Goal: Information Seeking & Learning: Understand process/instructions

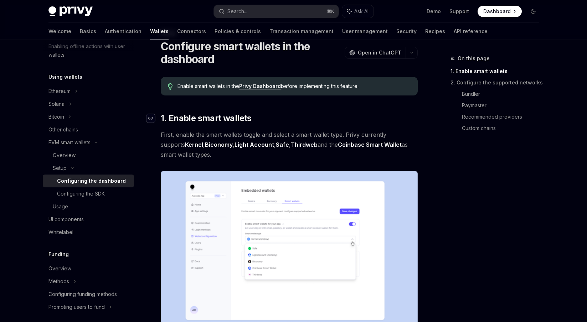
scroll to position [42, 0]
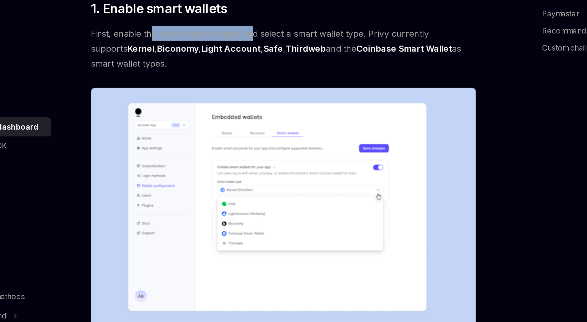
drag, startPoint x: 199, startPoint y: 120, endPoint x: 267, endPoint y: 117, distance: 67.8
click at [267, 117] on span "First, enable the smart wallets toggle and select a smart wallet type. Privy cu…" at bounding box center [289, 129] width 257 height 30
click at [302, 136] on span "First, enable the smart wallets toggle and select a smart wallet type. Privy cu…" at bounding box center [289, 129] width 257 height 30
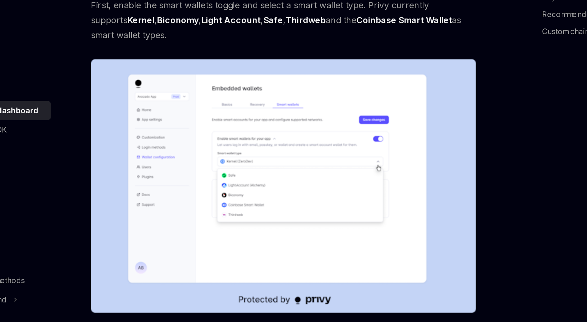
scroll to position [50, 0]
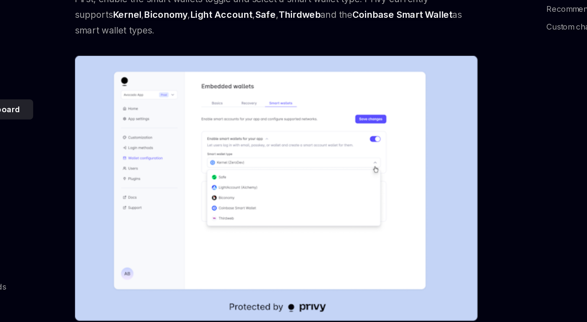
click at [452, 202] on div "On this page 1. Enable smart wallets 2. Configure the supported networks Bundle…" at bounding box center [490, 188] width 108 height 268
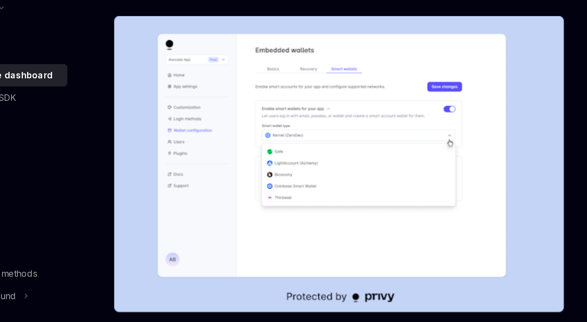
scroll to position [49, 0]
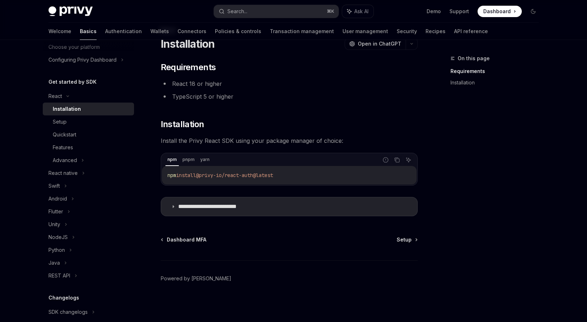
scroll to position [49, 0]
click at [230, 174] on span "@privy-io/react-auth@latest" at bounding box center [237, 175] width 77 height 6
copy div "pnpm install @privy-io/react-auth@latest"
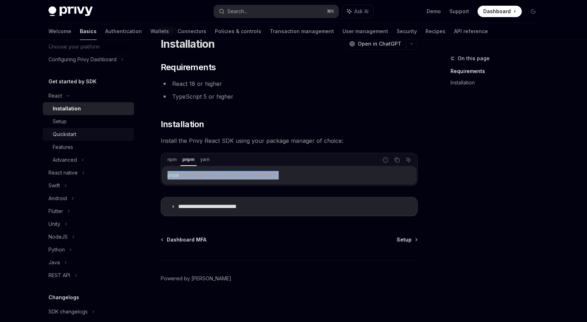
click at [77, 134] on div "Quickstart" at bounding box center [91, 134] width 77 height 9
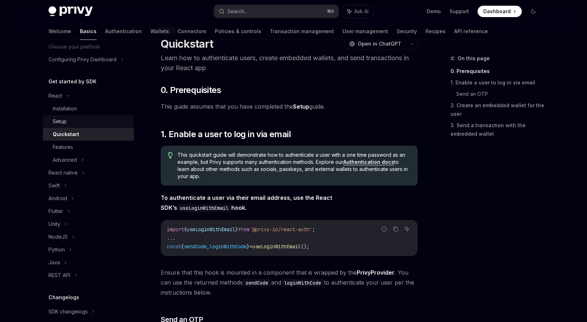
click at [73, 125] on div "Setup" at bounding box center [91, 121] width 77 height 9
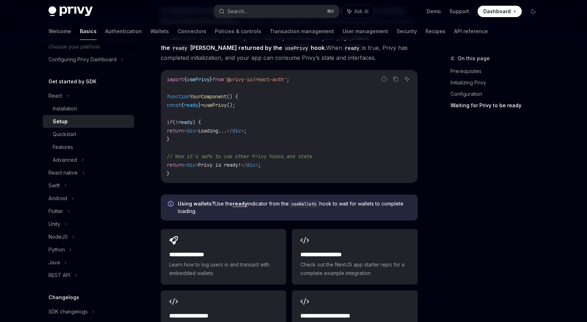
scroll to position [785, 0]
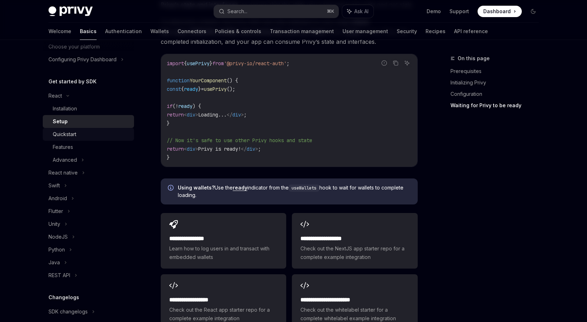
click at [78, 133] on div "Quickstart" at bounding box center [91, 134] width 77 height 9
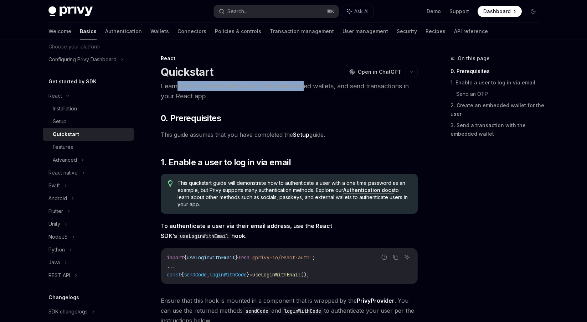
drag, startPoint x: 179, startPoint y: 86, endPoint x: 309, endPoint y: 84, distance: 130.1
click at [309, 84] on p "Learn how to authenticate users, create embedded wallets, and send transactions…" at bounding box center [289, 91] width 257 height 20
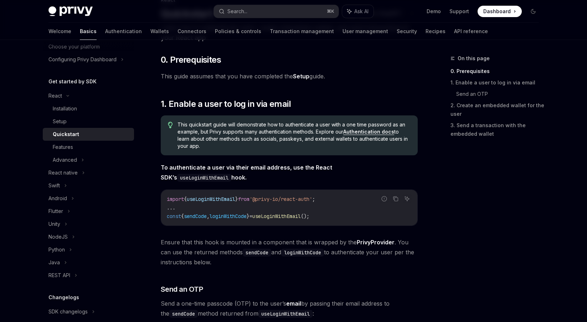
scroll to position [62, 0]
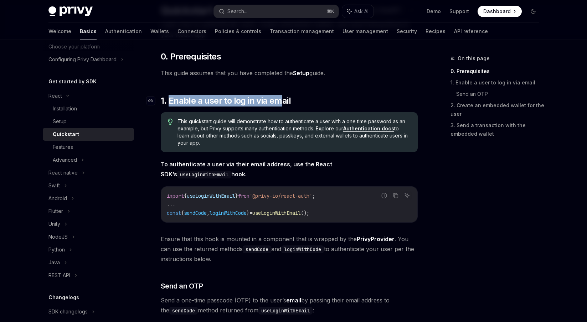
drag, startPoint x: 168, startPoint y: 101, endPoint x: 299, endPoint y: 98, distance: 130.9
click at [299, 98] on h2 "​ 1. Enable a user to log in via email" at bounding box center [289, 100] width 257 height 11
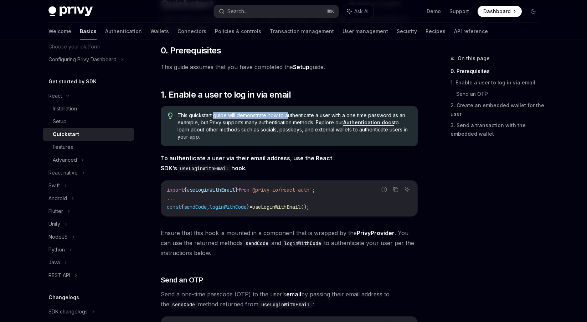
drag, startPoint x: 216, startPoint y: 116, endPoint x: 291, endPoint y: 116, distance: 74.5
click at [291, 116] on span "This quickstart guide will demonstrate how to authenticate a user with a one ti…" at bounding box center [294, 126] width 233 height 29
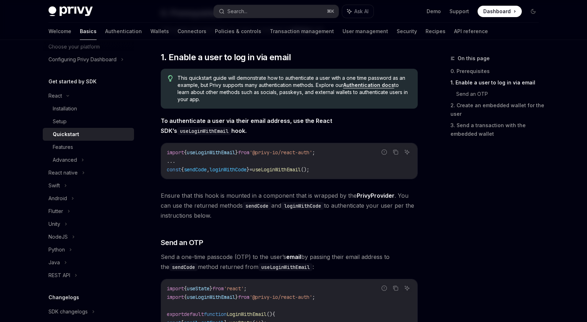
scroll to position [130, 0]
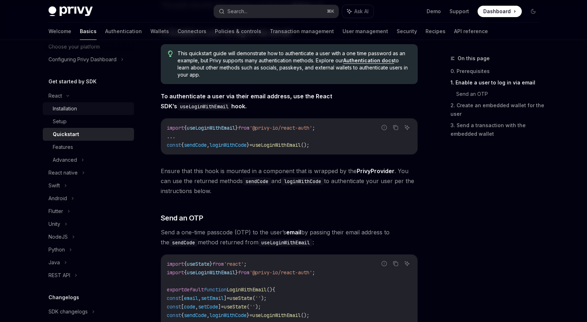
click at [73, 109] on div "Installation" at bounding box center [65, 108] width 24 height 9
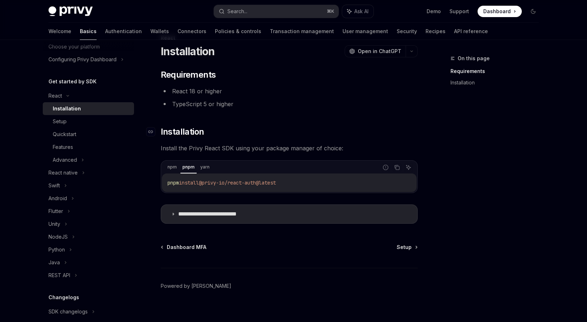
scroll to position [28, 0]
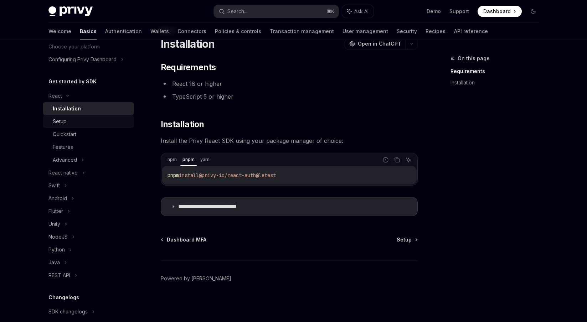
click at [87, 120] on div "Setup" at bounding box center [91, 121] width 77 height 9
type textarea "*"
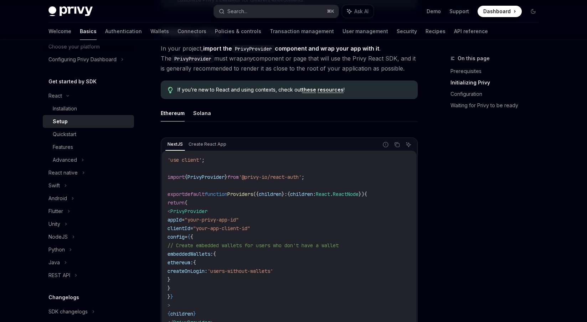
scroll to position [150, 0]
drag, startPoint x: 206, startPoint y: 58, endPoint x: 277, endPoint y: 58, distance: 70.9
click at [277, 58] on span "In your project, import the PrivyProvider component and wrap your app with it .…" at bounding box center [289, 59] width 257 height 30
drag, startPoint x: 285, startPoint y: 60, endPoint x: 321, endPoint y: 59, distance: 36.0
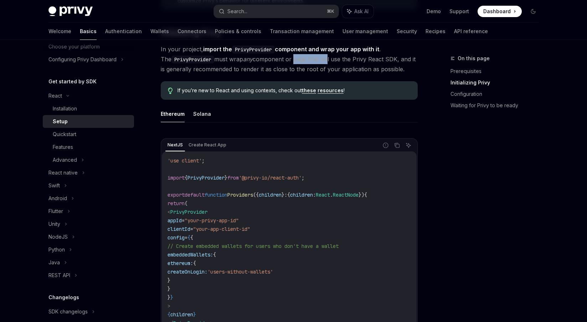
click at [321, 59] on span "In your project, import the PrivyProvider component and wrap your app with it .…" at bounding box center [289, 59] width 257 height 30
drag, startPoint x: 302, startPoint y: 60, endPoint x: 333, endPoint y: 58, distance: 30.4
click at [333, 58] on span "In your project, import the PrivyProvider component and wrap your app with it .…" at bounding box center [289, 59] width 257 height 30
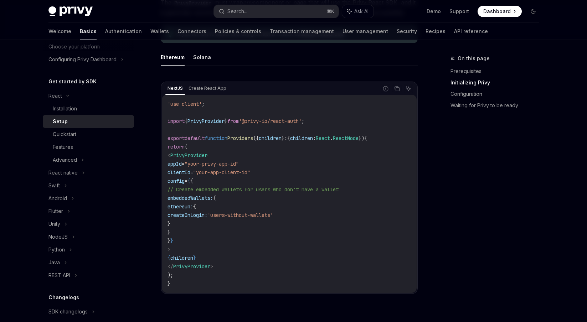
scroll to position [232, 0]
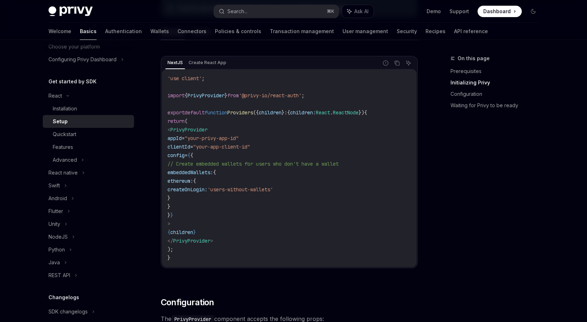
click at [212, 95] on span "PrivyProvider" at bounding box center [206, 95] width 37 height 6
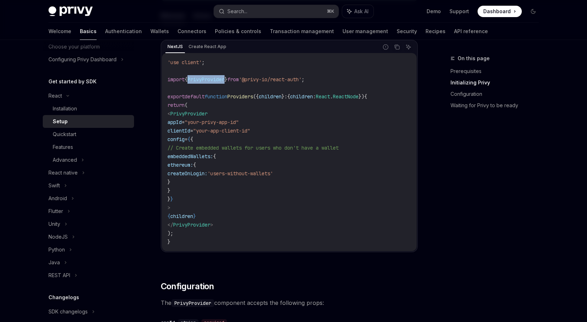
scroll to position [258, 0]
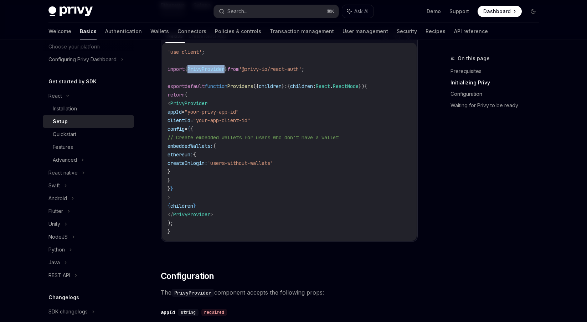
click at [204, 109] on span ""your-privy-app-id"" at bounding box center [212, 112] width 54 height 6
click at [182, 114] on span "appId" at bounding box center [175, 112] width 14 height 6
click at [202, 108] on code "'use client' ; import { PrivyProvider } from '@privy-io/react-auth' ; export de…" at bounding box center [289, 142] width 243 height 188
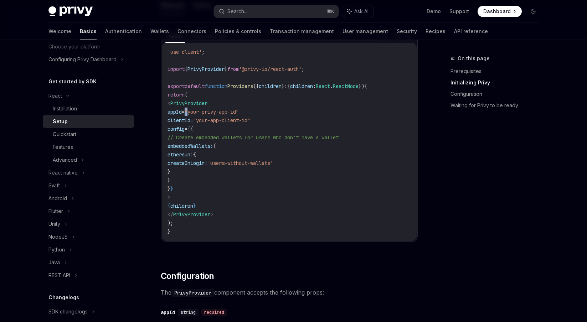
click at [207, 104] on span "PrivyProvider" at bounding box center [188, 103] width 37 height 6
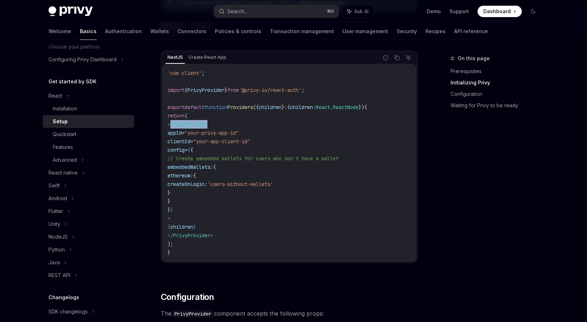
scroll to position [239, 0]
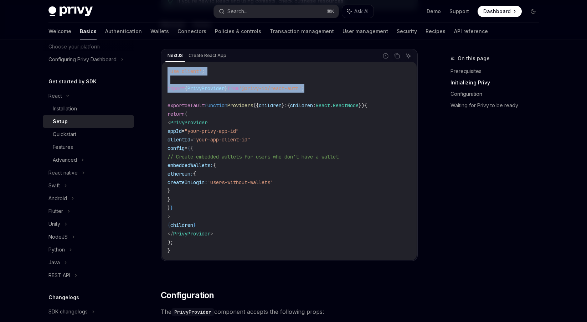
drag, startPoint x: 168, startPoint y: 69, endPoint x: 340, endPoint y: 91, distance: 173.2
click at [339, 91] on code "'use client' ; import { PrivyProvider } from '@privy-io/react-auth' ; export de…" at bounding box center [289, 161] width 243 height 188
copy code "'use client' ; import { PrivyProvider } from '@privy-io/react-auth' ;"
click at [339, 94] on code "'use client' ; import { PrivyProvider } from '@privy-io/react-auth' ; export de…" at bounding box center [289, 161] width 243 height 188
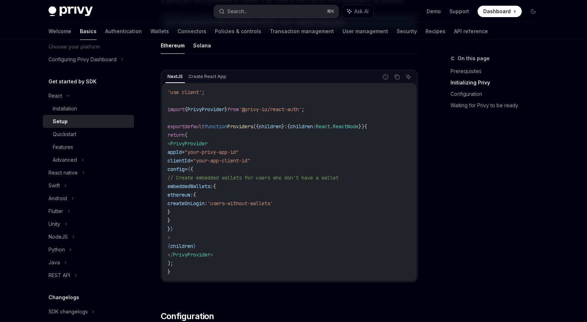
scroll to position [221, 0]
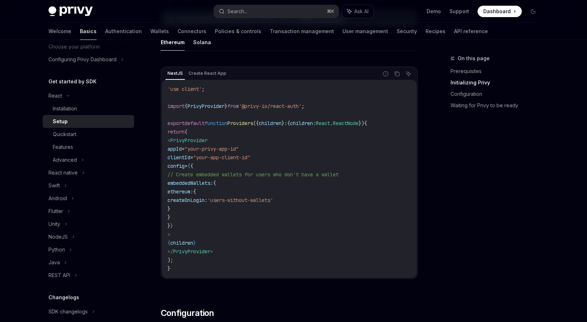
click at [253, 123] on span "Providers" at bounding box center [240, 123] width 26 height 6
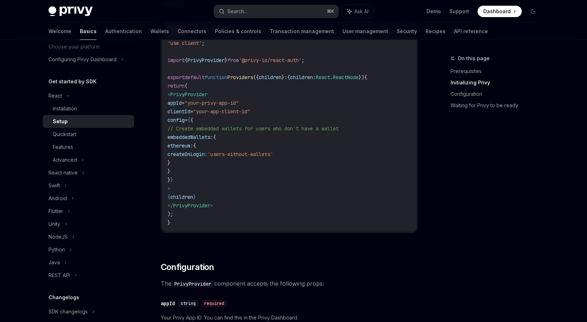
scroll to position [228, 0]
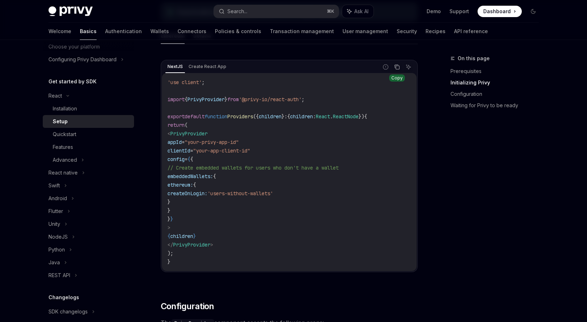
click at [396, 67] on icon "Copy the contents from the code block" at bounding box center [397, 67] width 6 height 6
click at [224, 100] on span "PrivyProvider" at bounding box center [206, 99] width 37 height 6
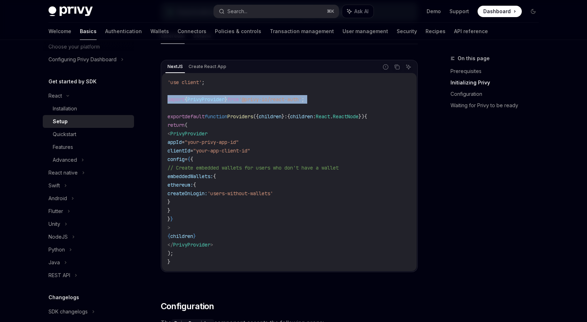
copy code "import { PrivyProvider } from '@privy-io/react-auth' ;"
click at [217, 129] on code "'use client' ; import { PrivyProvider } from '@privy-io/react-auth' ; export de…" at bounding box center [289, 172] width 243 height 188
drag, startPoint x: 179, startPoint y: 133, endPoint x: 224, endPoint y: 225, distance: 102.4
click at [224, 225] on code "'use client' ; import { PrivyProvider } from '@privy-io/react-auth' ; export de…" at bounding box center [289, 172] width 243 height 188
copy code "< PrivyProvider appId = "your-privy-app-id" clientId = "your-app-client-id" con…"
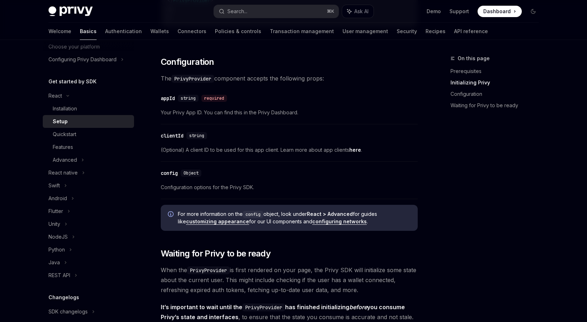
scroll to position [477, 0]
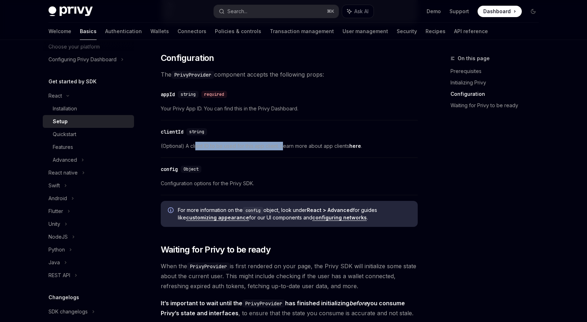
drag, startPoint x: 195, startPoint y: 147, endPoint x: 283, endPoint y: 146, distance: 88.4
click at [283, 146] on span "(Optional) A client ID to be used for this app client. Learn more about app cli…" at bounding box center [289, 146] width 257 height 9
drag, startPoint x: 180, startPoint y: 106, endPoint x: 286, endPoint y: 106, distance: 105.2
click at [285, 106] on span "Your Privy App ID. You can find this in the Privy Dashboard." at bounding box center [289, 108] width 257 height 9
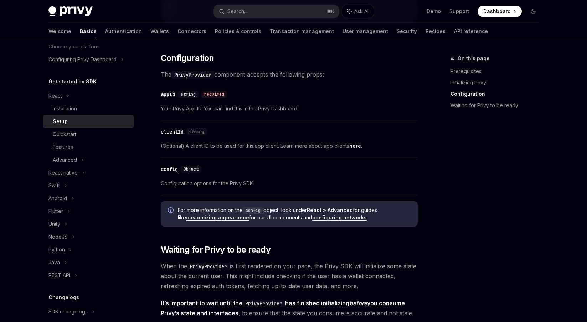
click at [286, 106] on span "Your Privy App ID. You can find this in the Privy Dashboard." at bounding box center [289, 108] width 257 height 9
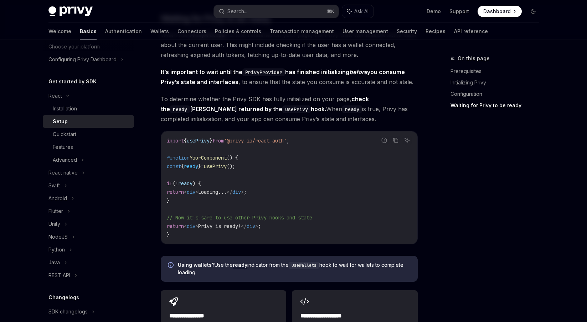
scroll to position [708, 0]
click at [282, 107] on code "usePrivy" at bounding box center [296, 109] width 29 height 8
click at [382, 120] on span "To determine whether the Privy SDK has fully initialized on your page, check th…" at bounding box center [289, 109] width 257 height 30
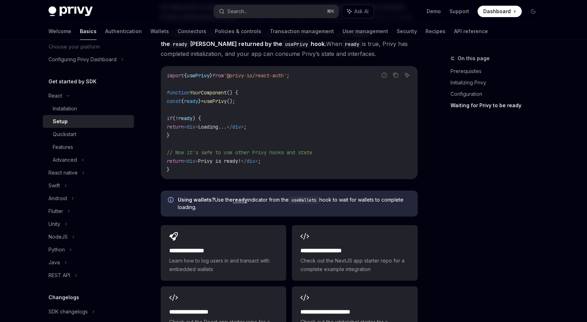
scroll to position [748, 0]
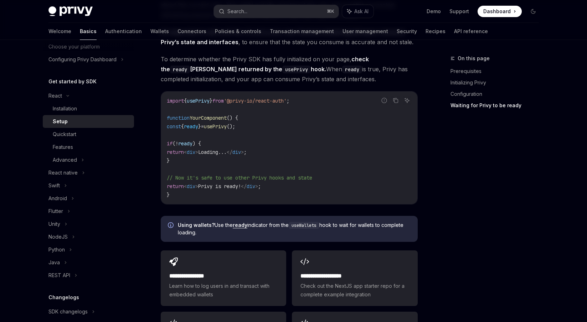
click at [195, 101] on span "usePrivy" at bounding box center [198, 101] width 23 height 6
copy code "import { usePrivy } from '@privy-io/react-auth' ;"
drag, startPoint x: 172, startPoint y: 126, endPoint x: 270, endPoint y: 156, distance: 101.9
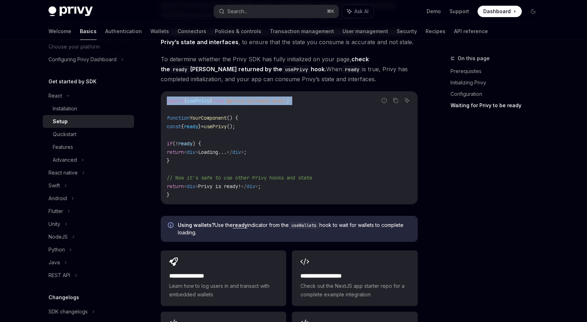
click at [270, 156] on code "import { usePrivy } from '@privy-io/react-auth' ; function YourComponent () { c…" at bounding box center [289, 148] width 245 height 103
copy code "const { ready } = usePrivy (); if ( ! ready ) { return < div > Loading... </ di…"
click at [241, 150] on span "div" at bounding box center [236, 152] width 9 height 6
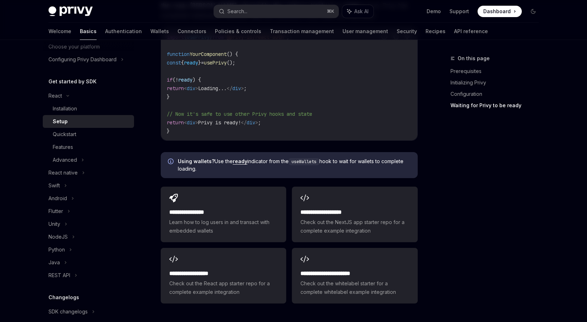
scroll to position [835, 0]
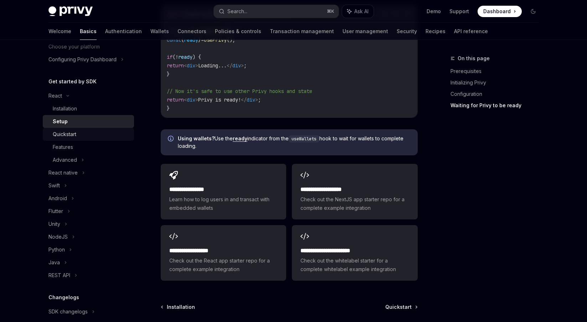
click at [70, 135] on div "Quickstart" at bounding box center [65, 134] width 24 height 9
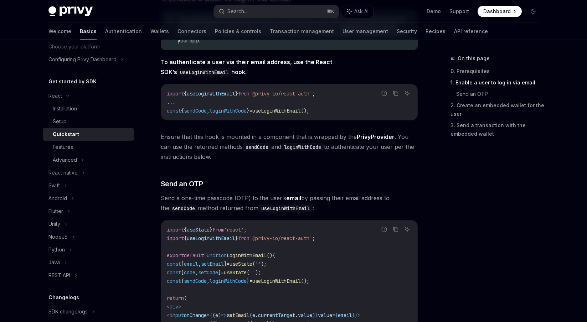
scroll to position [165, 0]
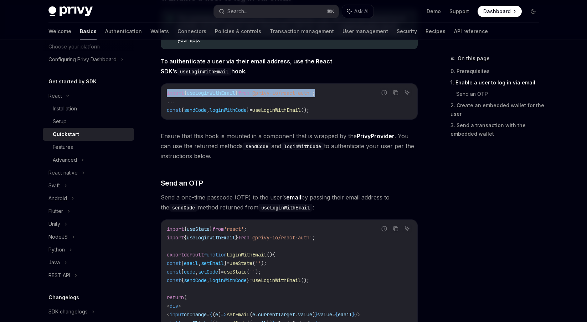
drag, startPoint x: 165, startPoint y: 92, endPoint x: 333, endPoint y: 94, distance: 167.9
click at [333, 94] on div "import { useLoginWithEmail } from '@privy-io/react-auth' ; ... const { sendCode…" at bounding box center [289, 102] width 256 height 36
copy span "import { useLoginWithEmail } from '@privy-io/react-auth' ;"
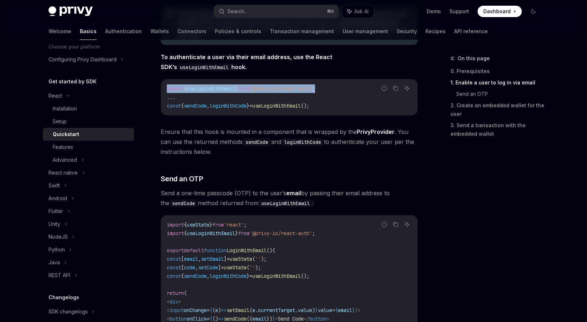
scroll to position [170, 0]
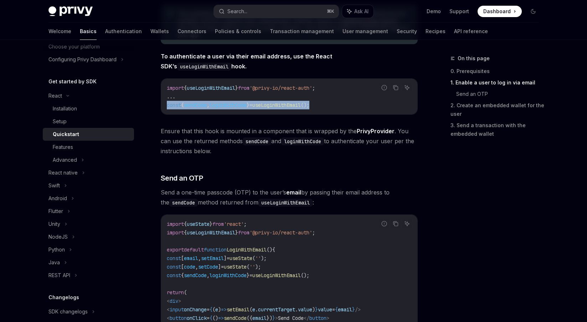
drag, startPoint x: 348, startPoint y: 109, endPoint x: 166, endPoint y: 103, distance: 181.5
click at [167, 103] on code "import { useLoginWithEmail } from '@privy-io/react-auth' ; ... const { sendCode…" at bounding box center [289, 97] width 245 height 26
copy span "const { sendCode , loginWithCode } = useLoginWithEmail ();"
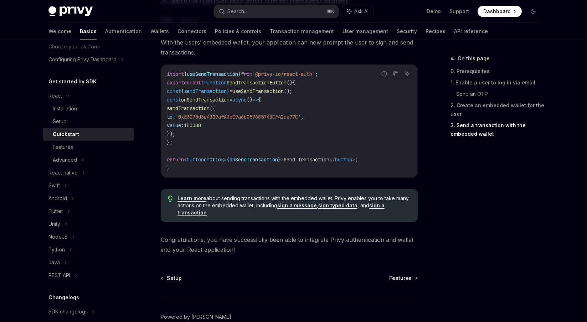
scroll to position [665, 0]
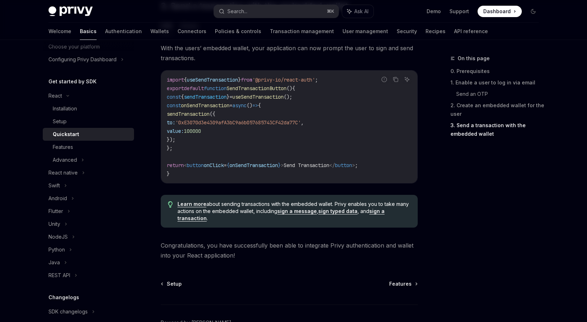
click at [205, 83] on span "useSendTransaction" at bounding box center [212, 80] width 51 height 6
copy span "useSendTransaction"
click at [207, 99] on span "sendTransaction" at bounding box center [205, 97] width 43 height 6
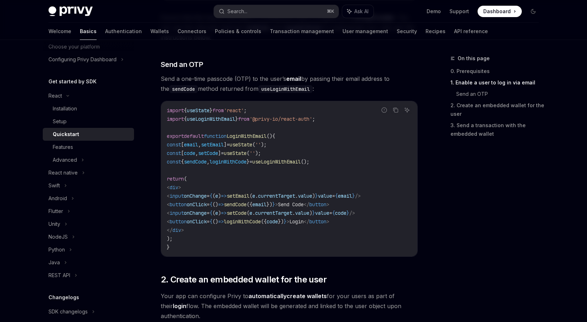
scroll to position [285, 0]
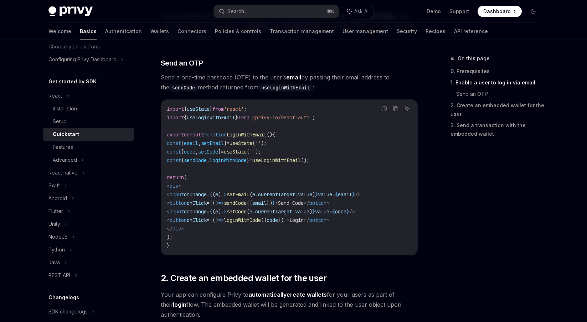
click at [220, 117] on span "useLoginWithEmail" at bounding box center [211, 117] width 48 height 6
copy span "useLoginWithEmail"
click at [229, 161] on span "loginWithCode" at bounding box center [228, 160] width 37 height 6
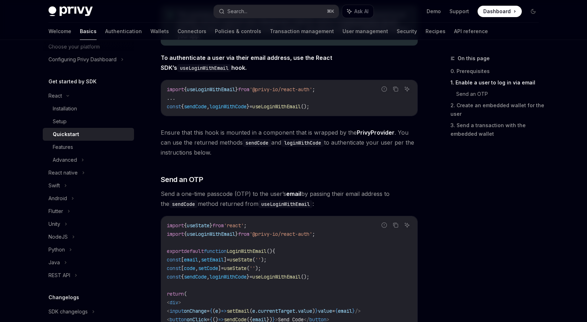
scroll to position [169, 0]
click at [301, 108] on span "useLoginWithEmail" at bounding box center [276, 106] width 48 height 6
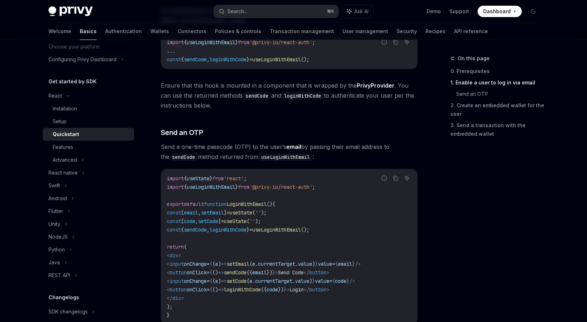
scroll to position [222, 0]
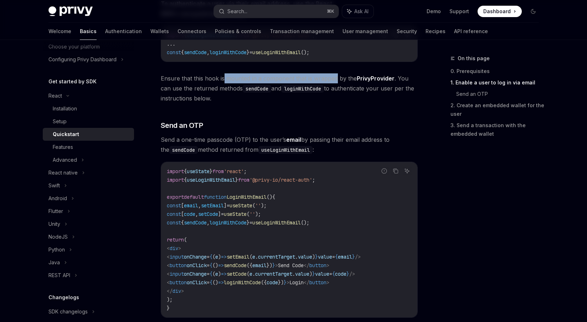
drag, startPoint x: 224, startPoint y: 79, endPoint x: 345, endPoint y: 79, distance: 121.6
click at [344, 79] on span "Ensure that this hook is mounted in a component that is wrapped by the PrivyPro…" at bounding box center [289, 88] width 257 height 30
click at [412, 133] on div "​ 0. Prerequisites This guide assumes that you have completed the Setup guide. …" at bounding box center [289, 296] width 257 height 813
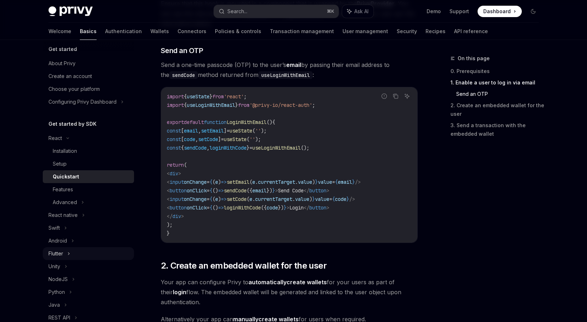
scroll to position [6, 0]
click at [79, 203] on div "Advanced" at bounding box center [88, 202] width 91 height 13
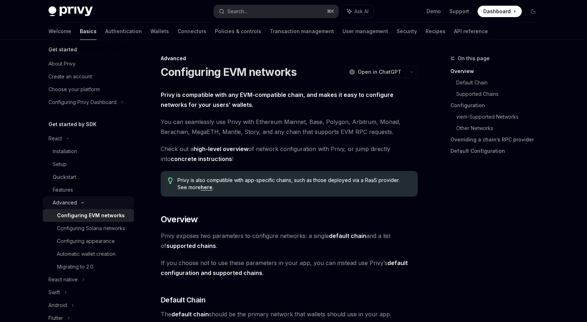
scroll to position [10, 0]
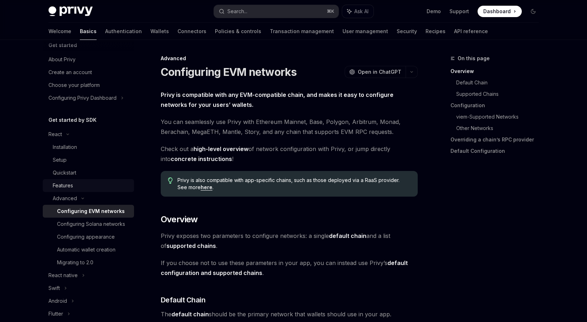
click at [84, 186] on div "Features" at bounding box center [91, 185] width 77 height 9
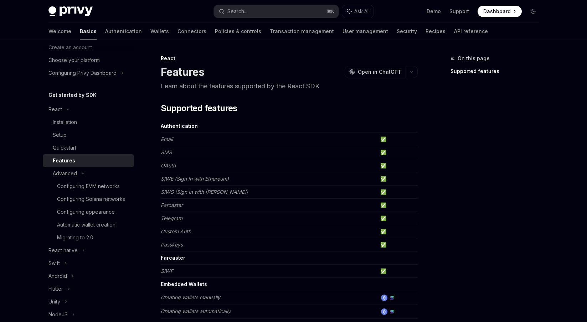
scroll to position [42, 0]
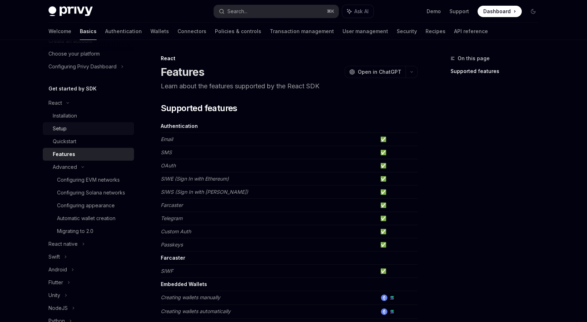
click at [86, 129] on div "Setup" at bounding box center [91, 128] width 77 height 9
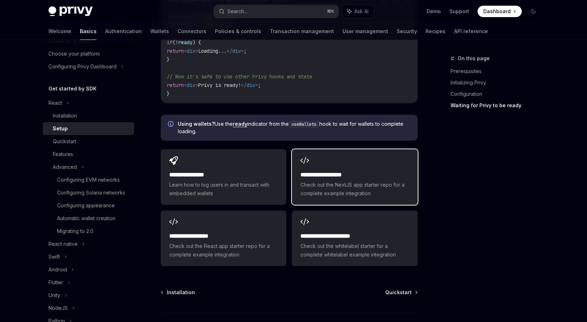
scroll to position [857, 0]
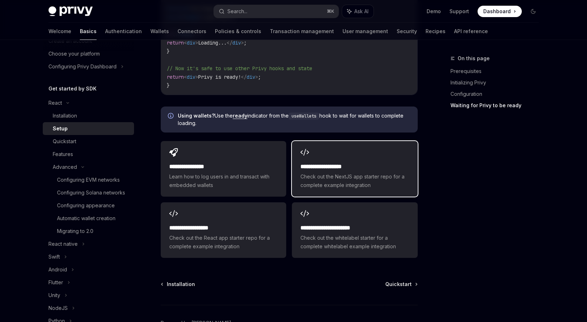
click at [333, 160] on div "**********" at bounding box center [354, 169] width 125 height 56
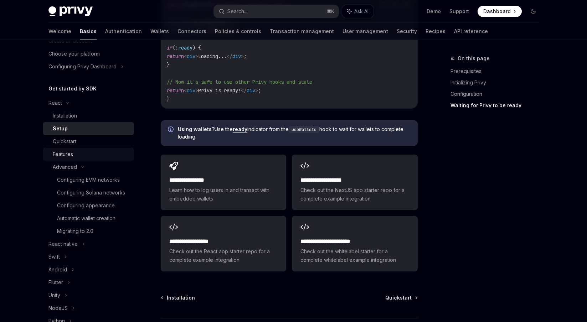
scroll to position [49, 0]
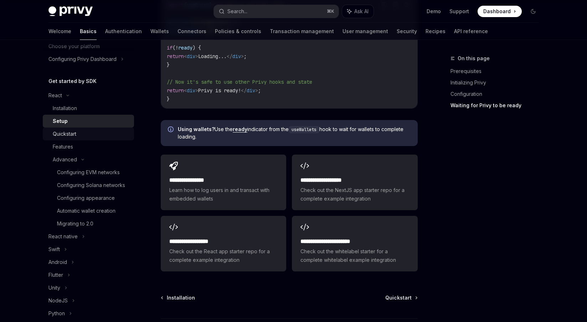
click at [93, 135] on div "Quickstart" at bounding box center [91, 134] width 77 height 9
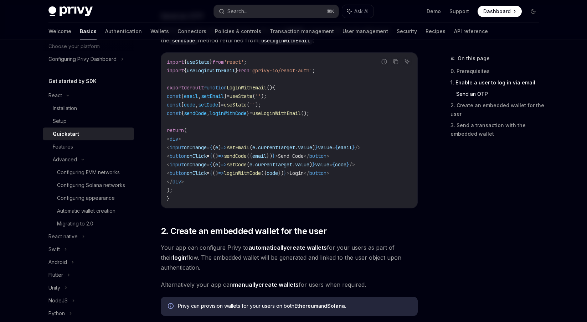
scroll to position [325, 0]
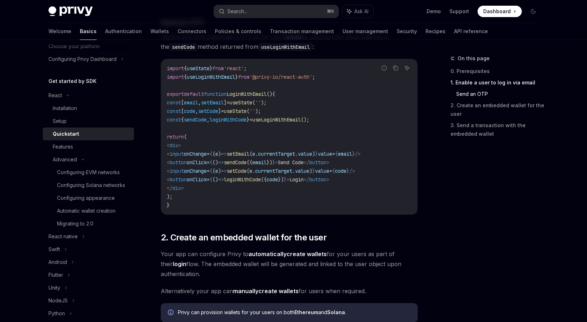
click at [205, 70] on span "useState" at bounding box center [198, 68] width 23 height 6
click at [190, 127] on code "import { useState } from 'react' ; import { useLoginWithEmail } from '@privy-io…" at bounding box center [289, 136] width 245 height 145
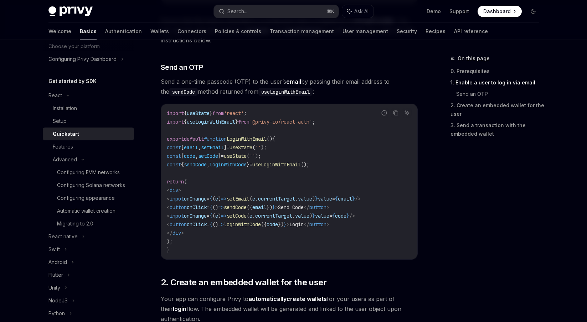
scroll to position [281, 0]
click at [231, 123] on span "useLoginWithEmail" at bounding box center [211, 121] width 48 height 6
drag, startPoint x: 177, startPoint y: 81, endPoint x: 253, endPoint y: 84, distance: 76.4
click at [253, 84] on span "Send a one-time passcode (OTP) to the user’s email by passing their email addre…" at bounding box center [289, 86] width 257 height 20
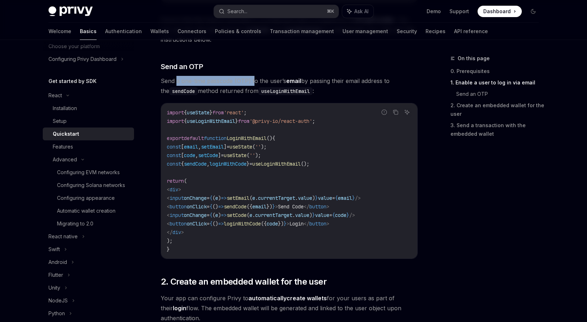
click at [253, 84] on span "Send a one-time passcode (OTP) to the user’s email by passing their email addre…" at bounding box center [289, 86] width 257 height 20
click at [219, 119] on span "useLoginWithEmail" at bounding box center [211, 121] width 48 height 6
click at [218, 122] on span "useLoginWithEmail" at bounding box center [211, 121] width 48 height 6
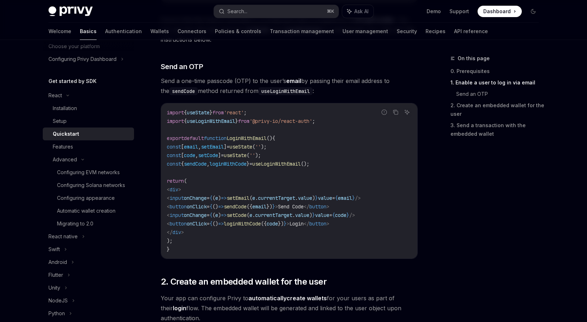
click at [218, 122] on span "useLoginWithEmail" at bounding box center [211, 121] width 48 height 6
click at [258, 142] on code "import { useState } from 'react' ; import { useLoginWithEmail } from '@privy-io…" at bounding box center [289, 180] width 245 height 145
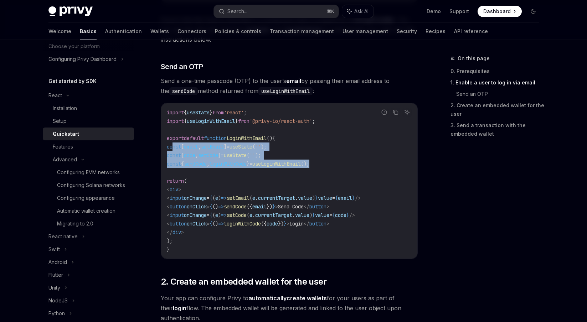
drag, startPoint x: 172, startPoint y: 145, endPoint x: 362, endPoint y: 163, distance: 191.3
click at [362, 163] on code "import { useState } from 'react' ; import { useLoginWithEmail } from '@privy-io…" at bounding box center [289, 180] width 245 height 145
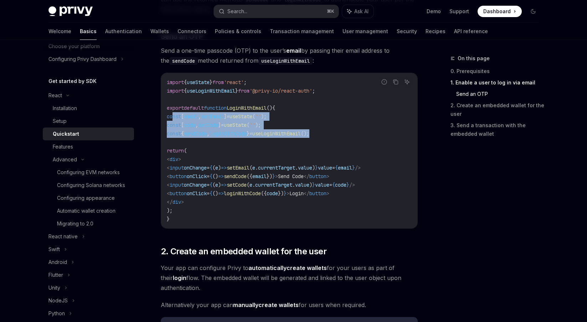
scroll to position [312, 0]
drag, startPoint x: 179, startPoint y: 160, endPoint x: 219, endPoint y: 202, distance: 58.3
click at [219, 202] on code "import { useState } from 'react' ; import { useLoginWithEmail } from '@privy-io…" at bounding box center [289, 150] width 245 height 145
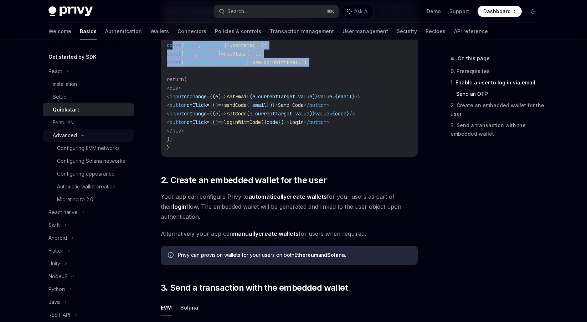
scroll to position [77, 0]
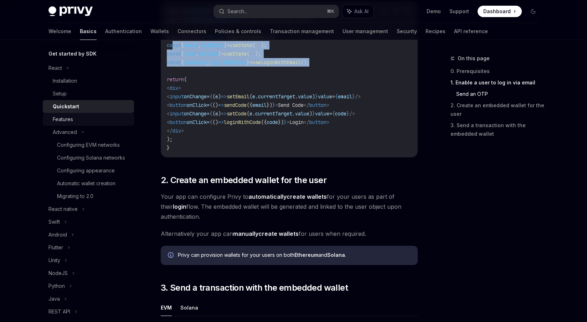
click at [90, 121] on div "Features" at bounding box center [91, 119] width 77 height 9
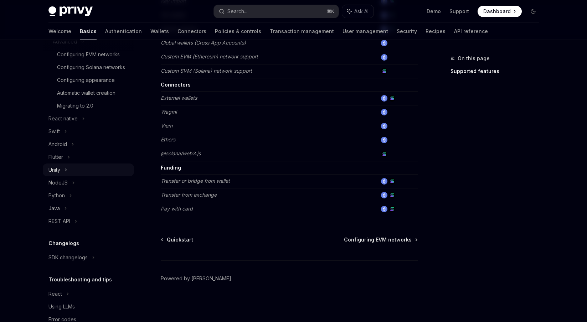
scroll to position [185, 0]
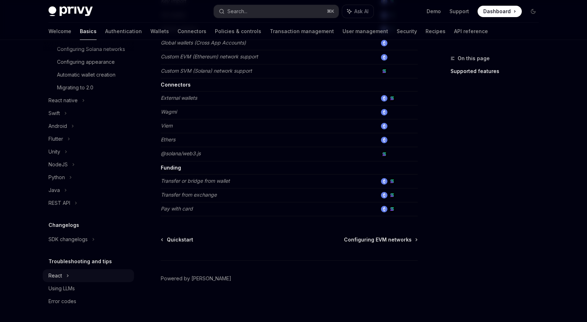
click at [63, 276] on div "React" at bounding box center [88, 276] width 91 height 13
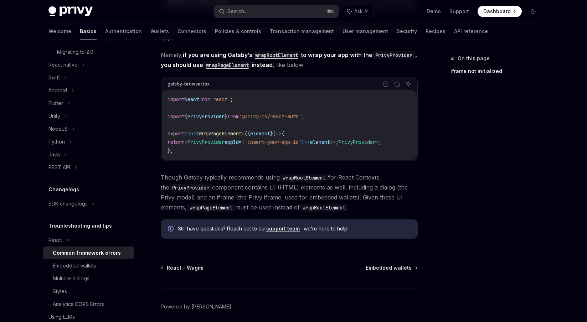
scroll to position [253, 0]
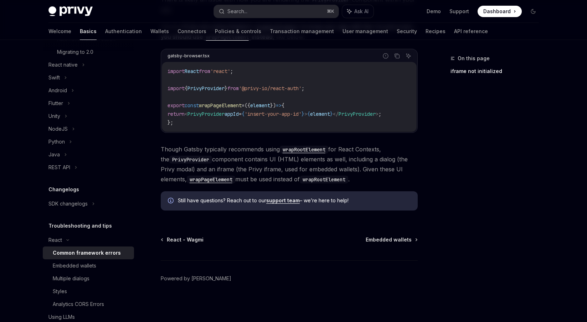
click at [206, 85] on span "PrivyProvider" at bounding box center [206, 88] width 37 height 6
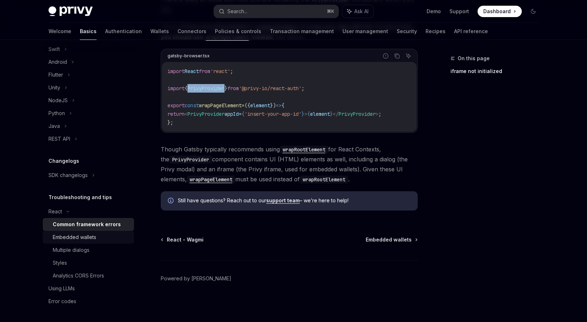
click at [89, 238] on div "Embedded wallets" at bounding box center [74, 237] width 43 height 9
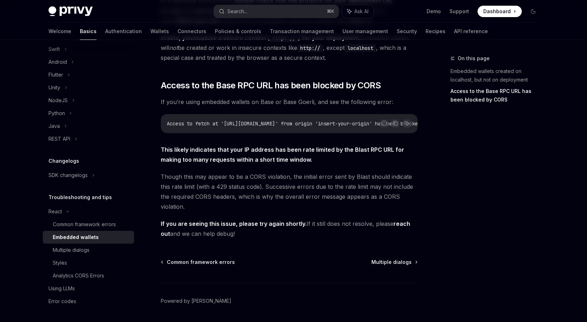
scroll to position [184, 0]
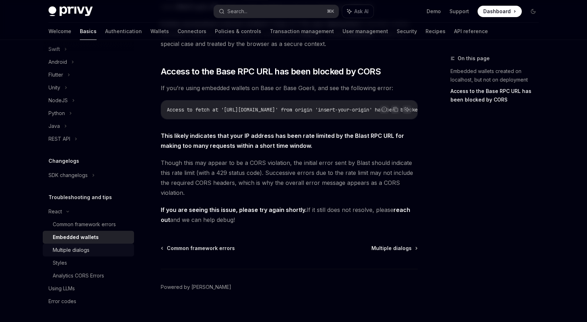
click at [102, 249] on div "Multiple dialogs" at bounding box center [91, 250] width 77 height 9
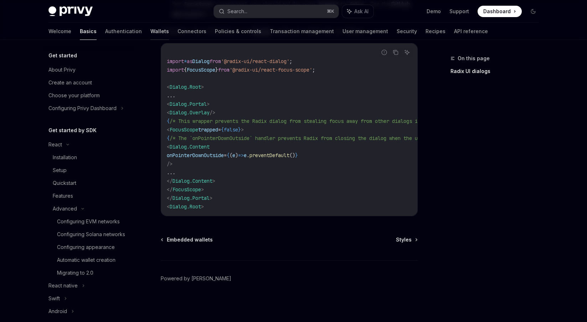
click at [150, 33] on link "Wallets" at bounding box center [159, 31] width 19 height 17
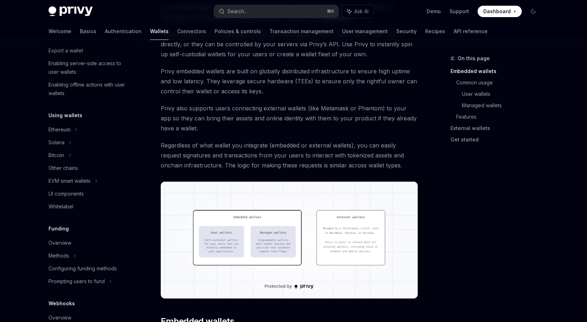
scroll to position [104, 0]
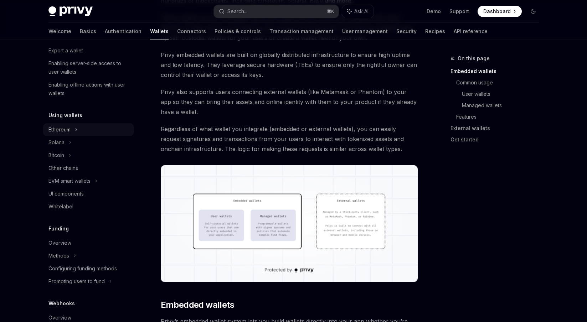
click at [75, 126] on icon at bounding box center [76, 129] width 3 height 9
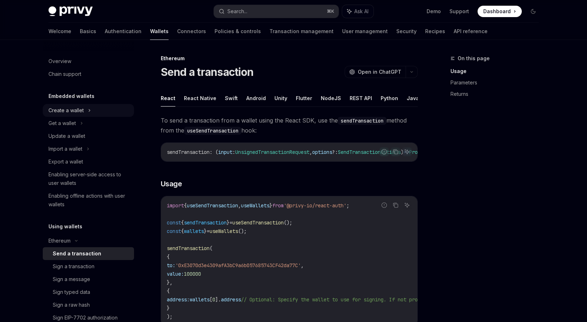
click at [84, 109] on div "Create a wallet" at bounding box center [88, 110] width 91 height 13
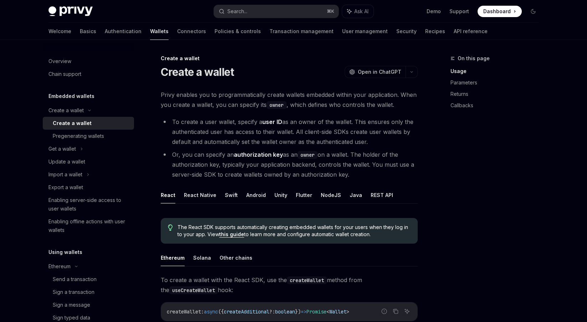
click at [78, 123] on div "Create a wallet" at bounding box center [72, 123] width 39 height 9
click at [73, 149] on div "Get a wallet" at bounding box center [61, 149] width 27 height 9
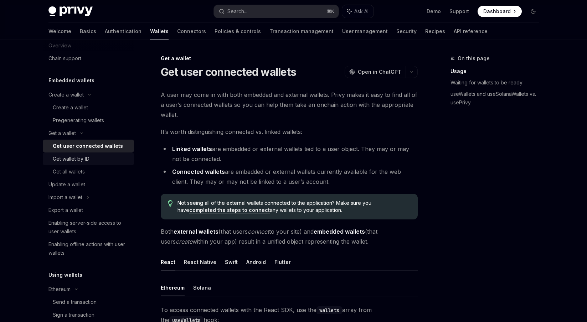
scroll to position [18, 0]
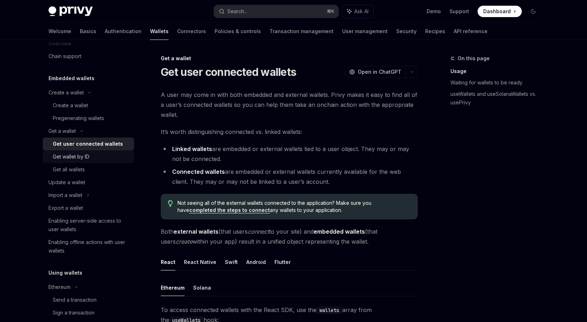
click at [87, 153] on div "Get wallet by ID" at bounding box center [71, 157] width 37 height 9
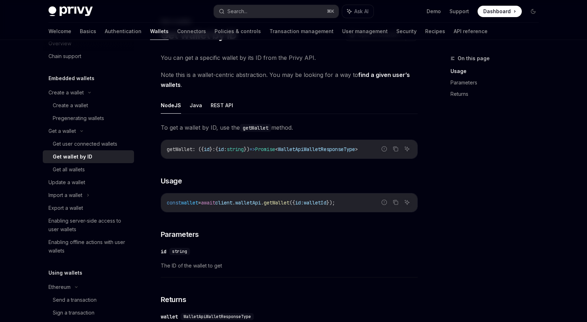
scroll to position [50, 0]
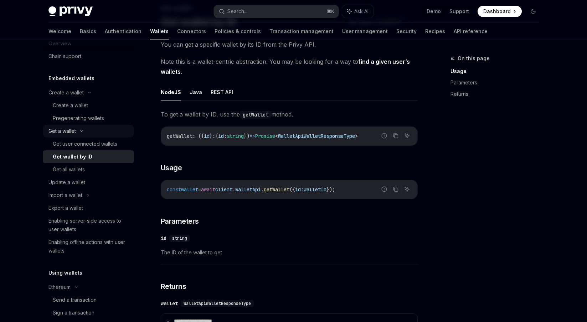
click at [79, 130] on icon at bounding box center [81, 131] width 9 height 3
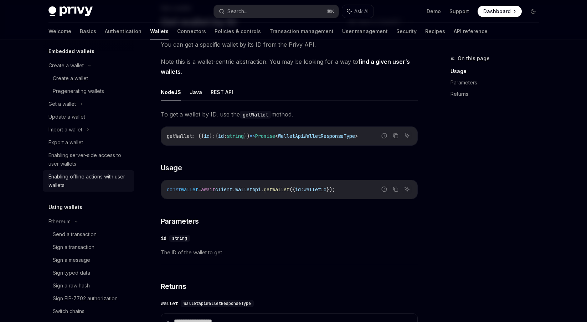
scroll to position [0, 0]
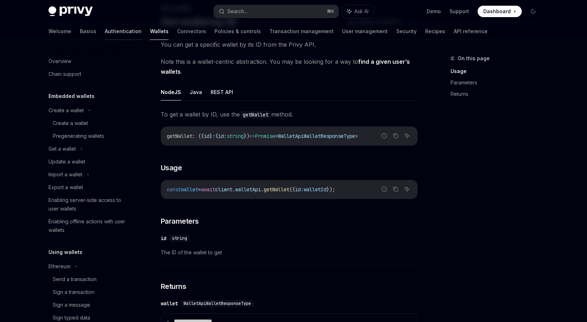
click at [105, 35] on link "Authentication" at bounding box center [123, 31] width 37 height 17
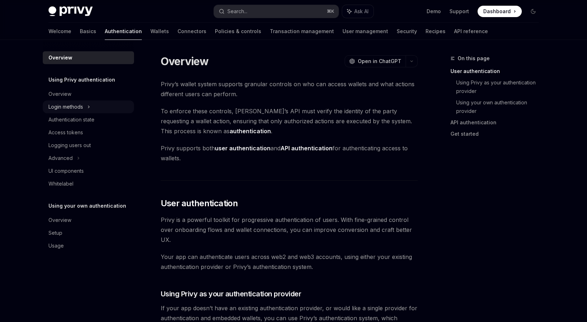
click at [81, 109] on div "Login methods" at bounding box center [65, 107] width 35 height 9
type textarea "*"
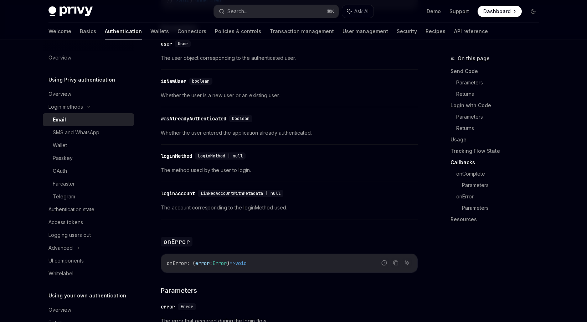
scroll to position [1026, 0]
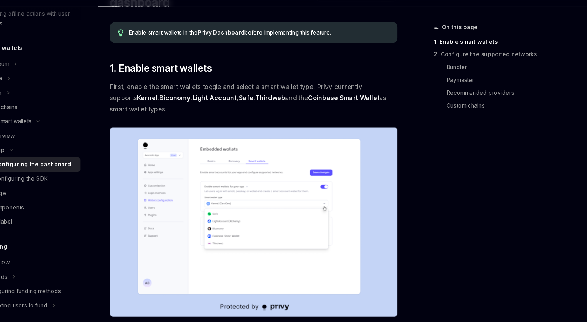
scroll to position [49, 0]
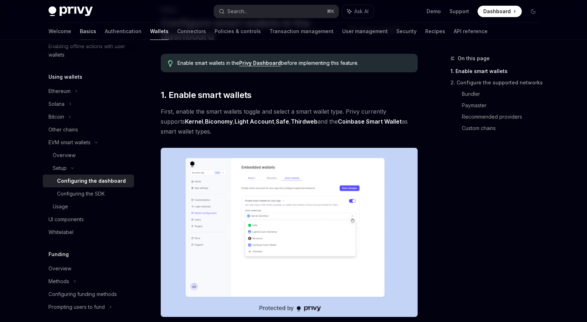
click at [80, 34] on link "Basics" at bounding box center [88, 31] width 16 height 17
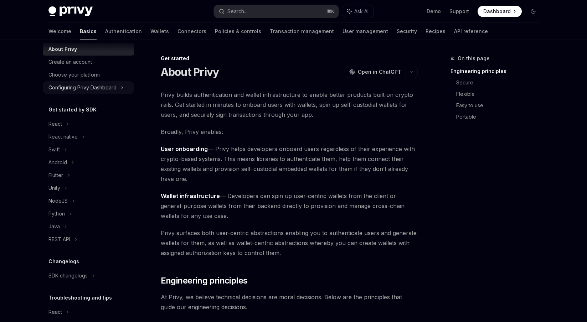
scroll to position [26, 0]
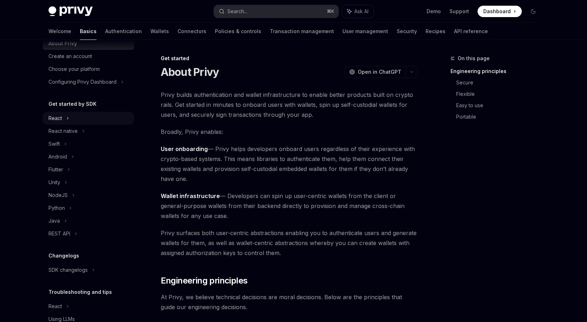
click at [62, 116] on div "React" at bounding box center [88, 118] width 91 height 13
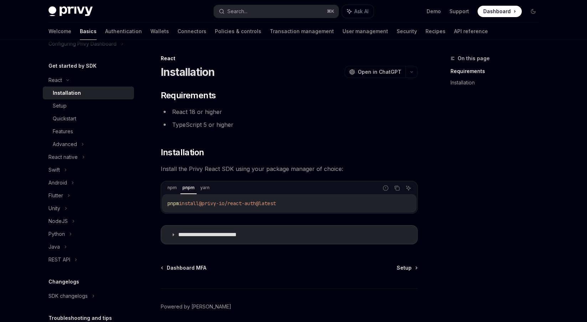
scroll to position [52, 0]
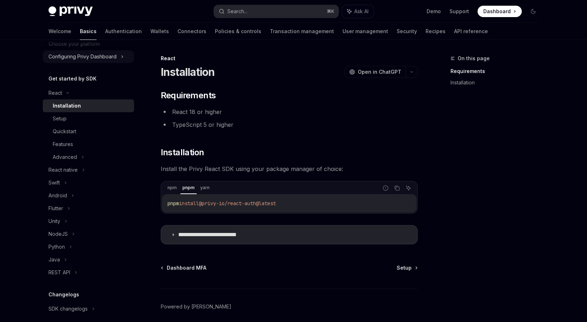
click at [100, 55] on div "Configuring Privy Dashboard" at bounding box center [82, 56] width 68 height 9
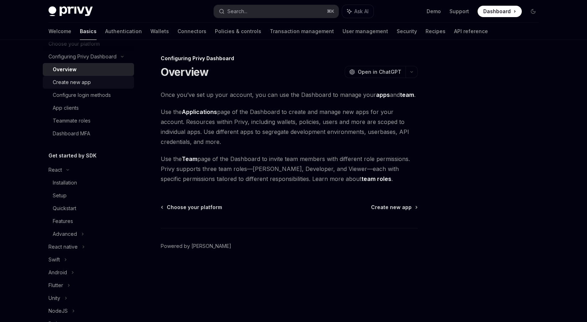
click at [103, 82] on div "Create new app" at bounding box center [91, 82] width 77 height 9
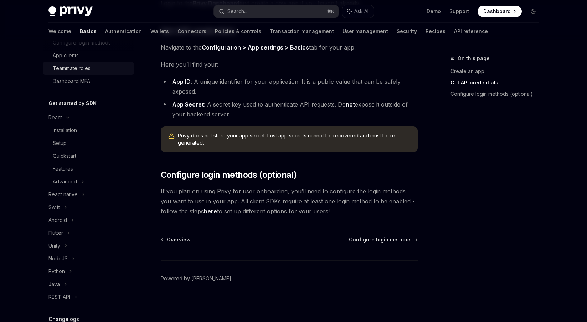
scroll to position [129, 0]
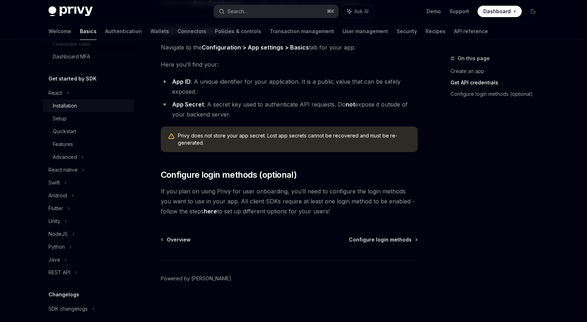
click at [74, 102] on div "Installation" at bounding box center [65, 106] width 24 height 9
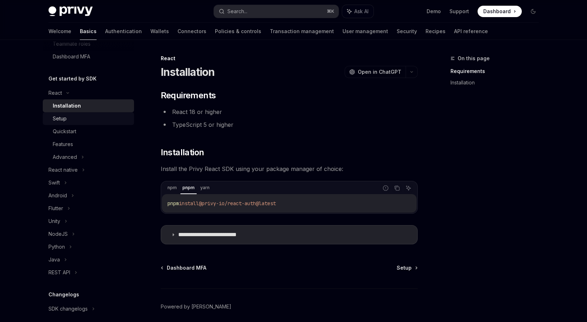
click at [68, 118] on div "Setup" at bounding box center [91, 118] width 77 height 9
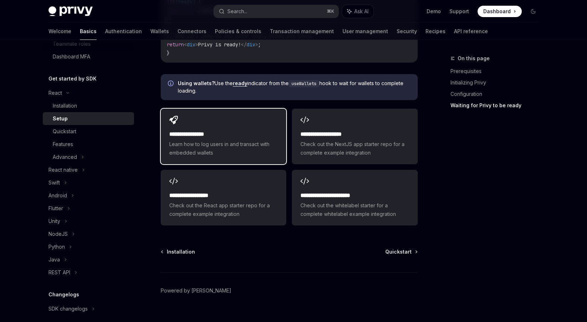
scroll to position [887, 0]
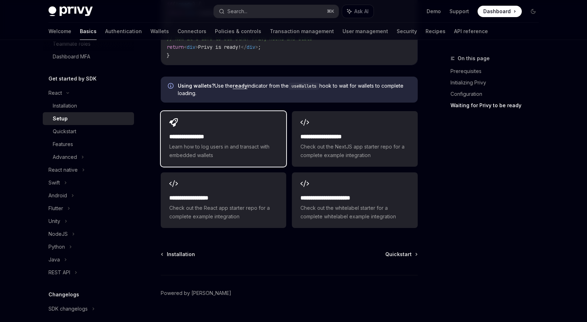
click at [216, 130] on div "**********" at bounding box center [223, 139] width 125 height 56
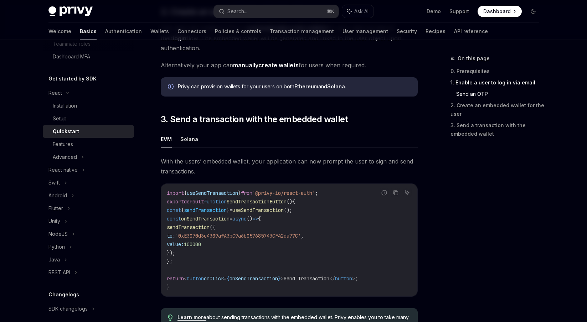
scroll to position [712, 0]
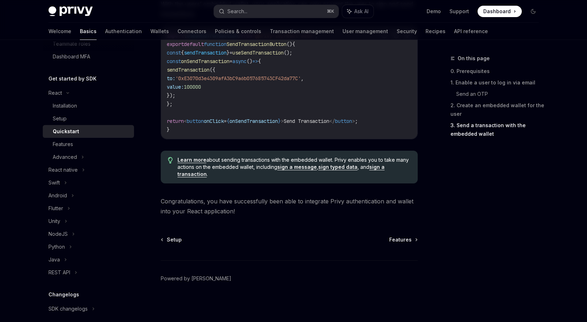
type textarea "*"
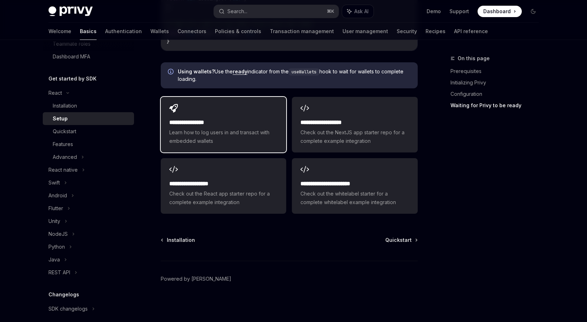
scroll to position [898, 0]
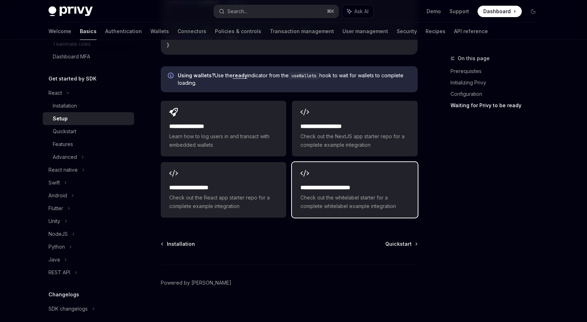
click at [324, 189] on h2 "**********" at bounding box center [355, 188] width 108 height 9
